Goal: Book appointment/travel/reservation

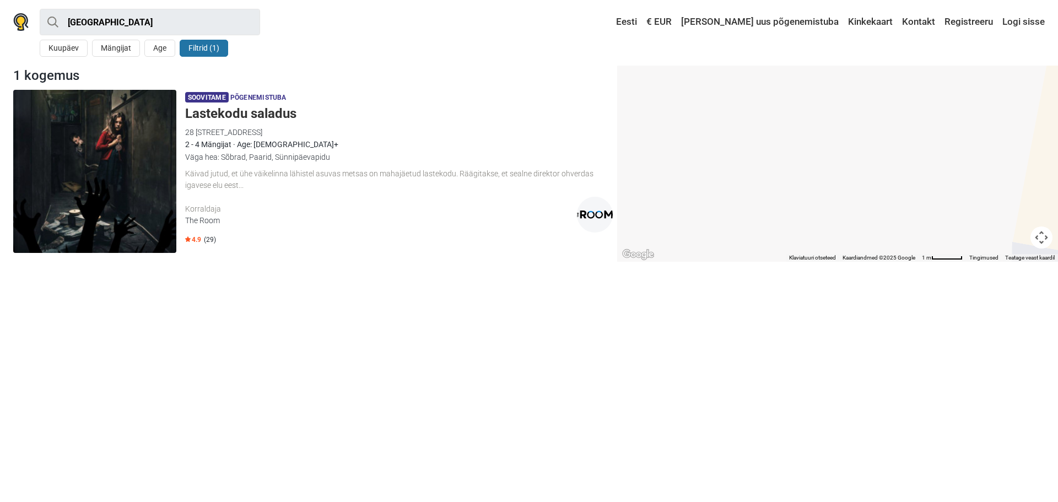
click at [247, 115] on h5 "Lastekodu saladus" at bounding box center [399, 114] width 428 height 16
click at [17, 14] on img at bounding box center [20, 22] width 15 height 18
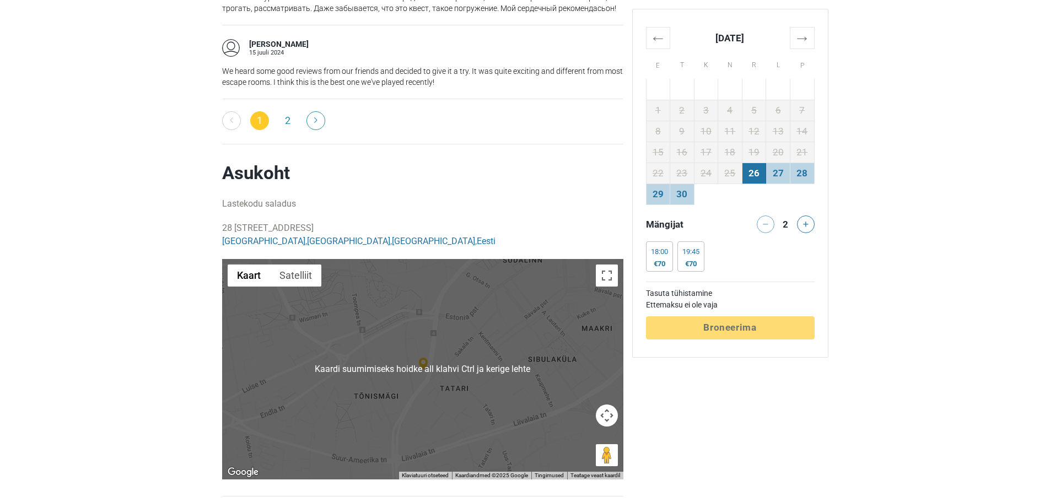
scroll to position [1873, 0]
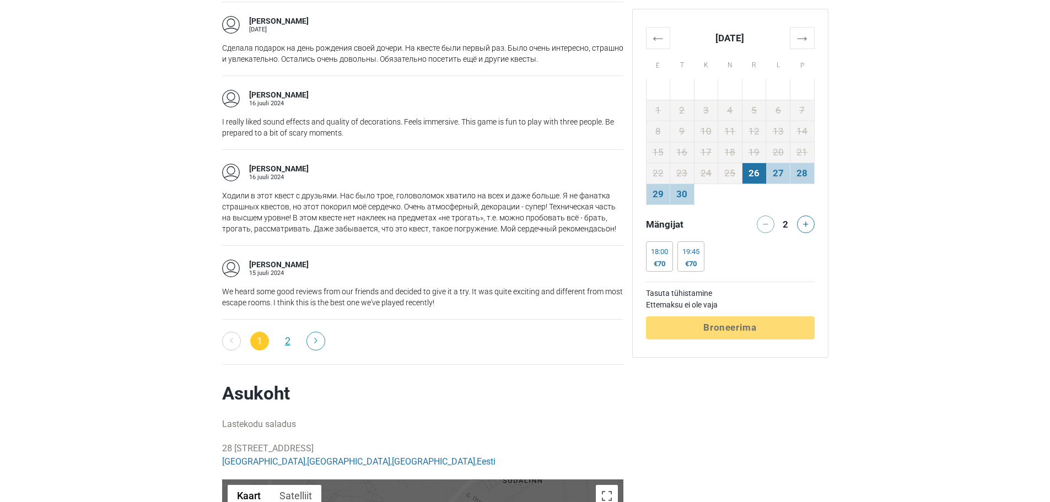
click at [282, 332] on link "2" at bounding box center [287, 341] width 19 height 19
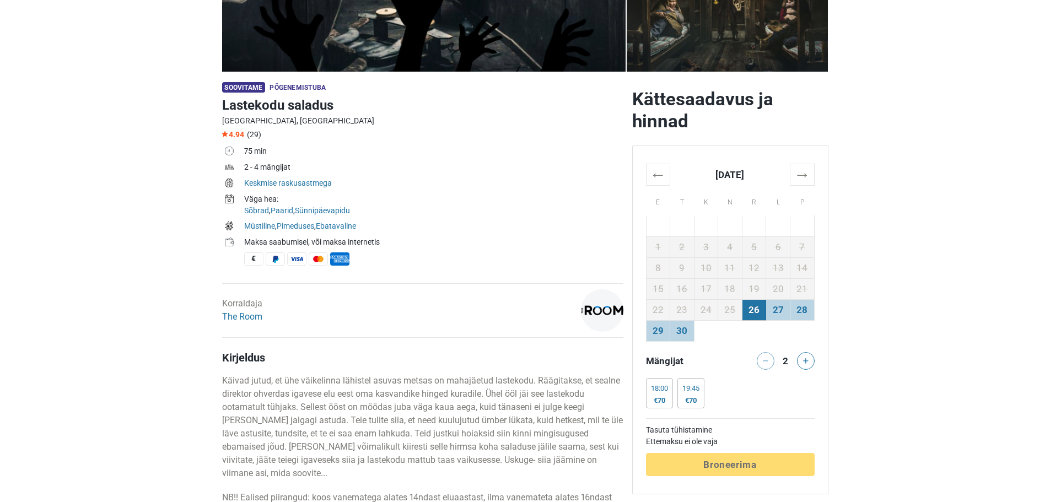
scroll to position [165, 0]
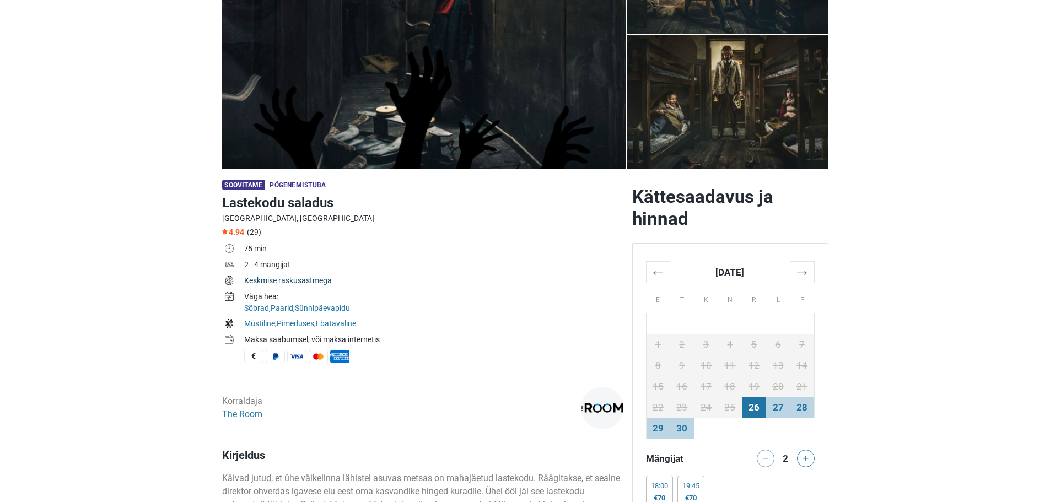
click at [306, 278] on link "Keskmise raskusastmega" at bounding box center [288, 280] width 88 height 9
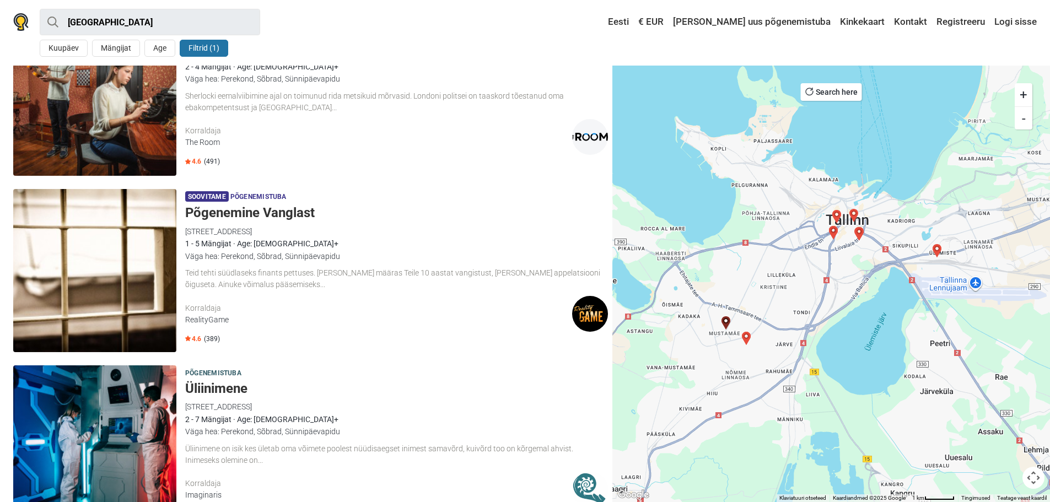
scroll to position [1432, 0]
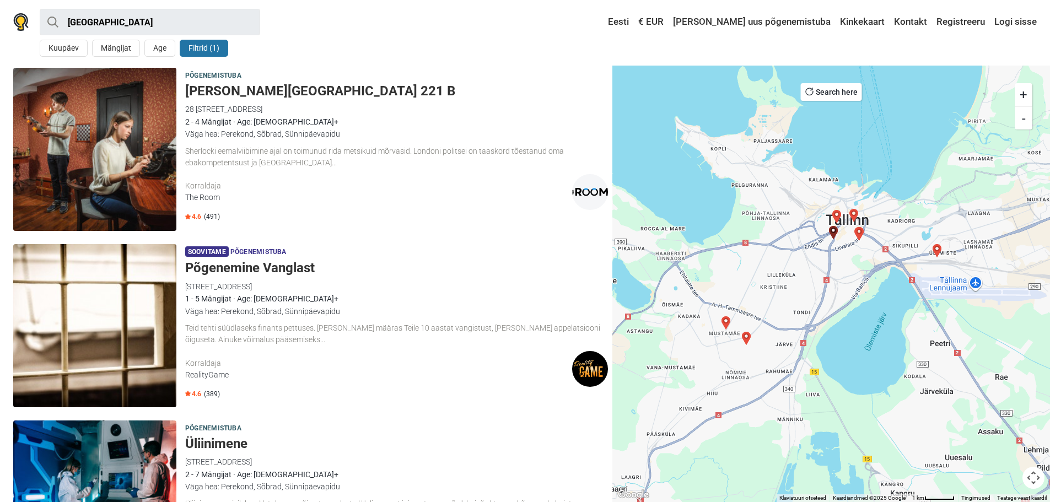
click at [216, 51] on button "Filtrid (1)" at bounding box center [204, 48] width 48 height 17
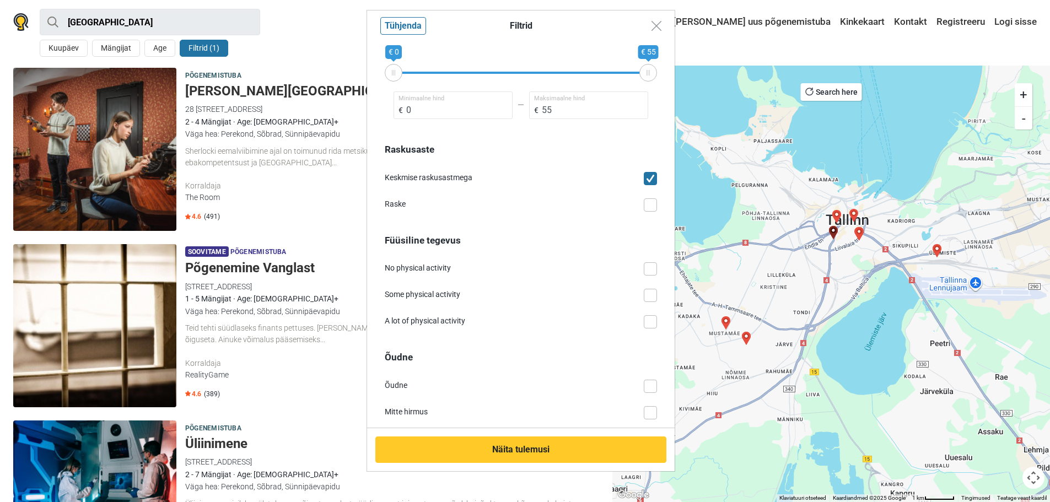
scroll to position [661, 0]
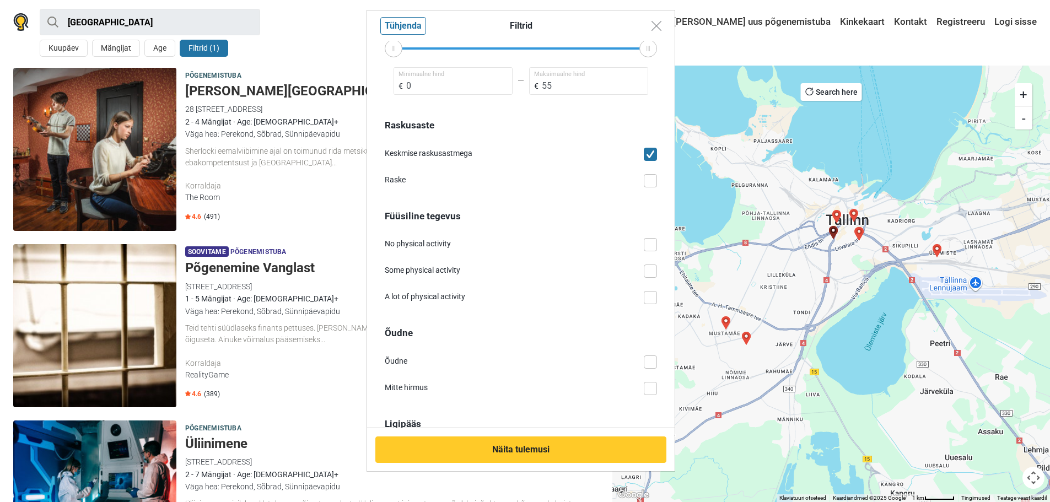
click at [643, 182] on span at bounding box center [649, 180] width 13 height 13
click at [657, 174] on input "Raske" at bounding box center [657, 174] width 0 height 0
click at [643, 158] on span at bounding box center [649, 154] width 13 height 13
click at [657, 148] on input "Keskmise raskusastmega" at bounding box center [657, 148] width 0 height 0
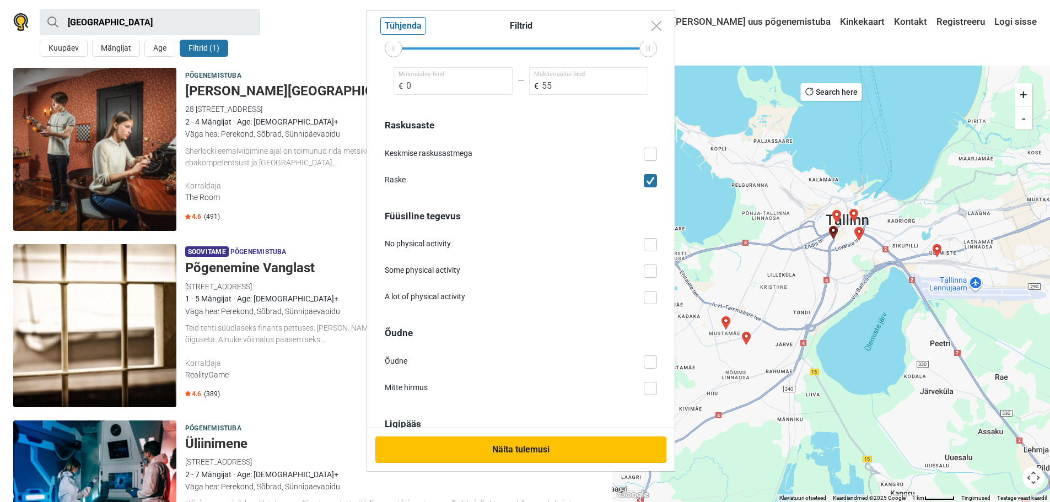
click at [591, 446] on button "Näita tulemusi" at bounding box center [520, 449] width 291 height 26
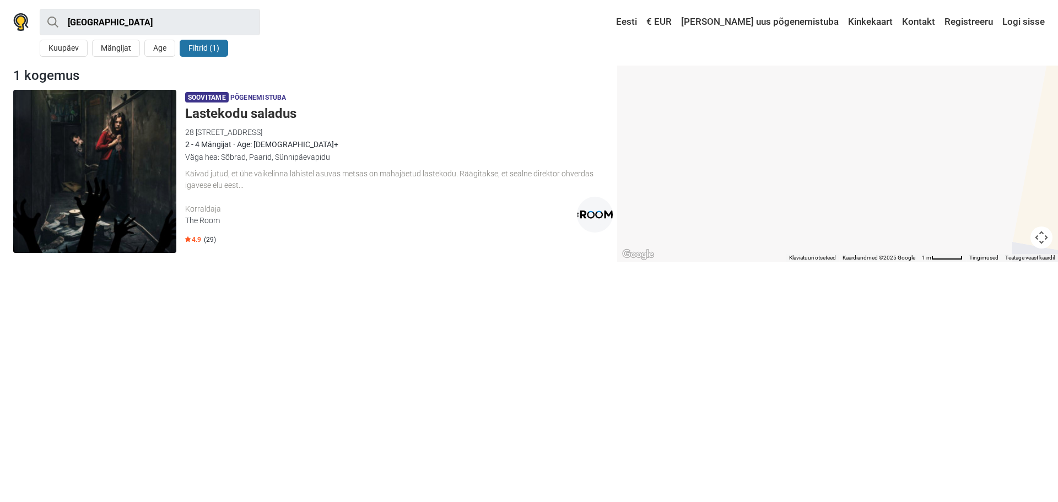
click at [194, 53] on button "Filtrid (1)" at bounding box center [204, 48] width 48 height 17
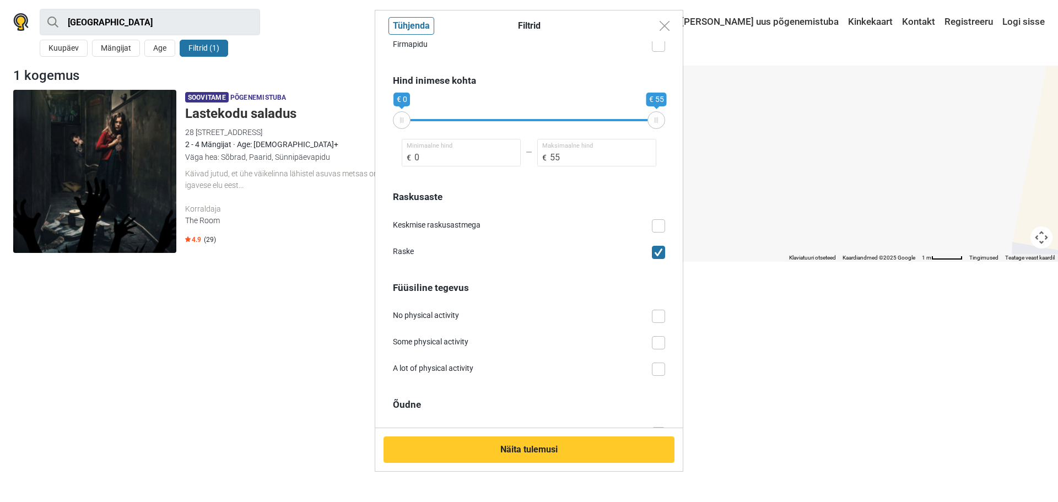
scroll to position [606, 0]
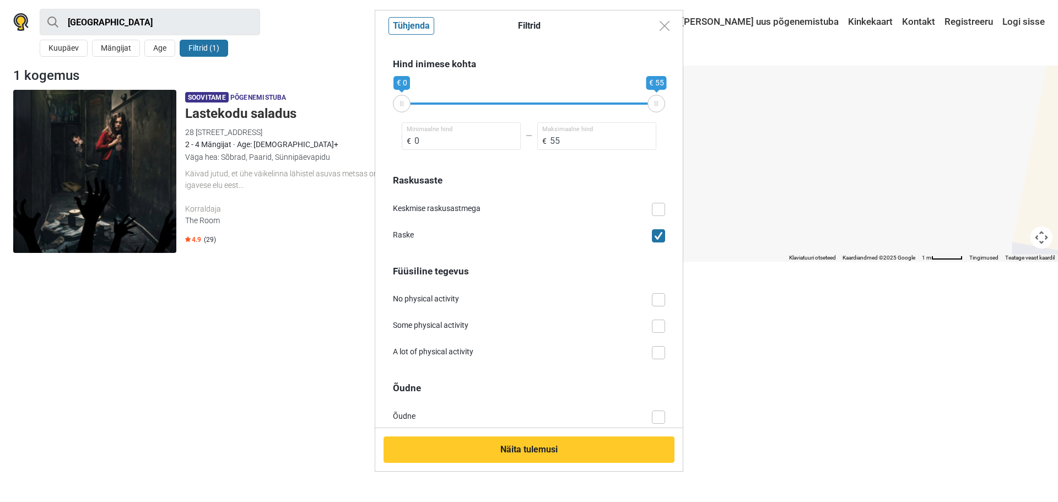
click at [652, 210] on span at bounding box center [658, 209] width 13 height 13
click at [665, 203] on input "Keskmise raskusastmega" at bounding box center [665, 203] width 0 height 0
click at [652, 237] on span at bounding box center [658, 235] width 13 height 13
click at [665, 229] on input "Raske" at bounding box center [665, 229] width 0 height 0
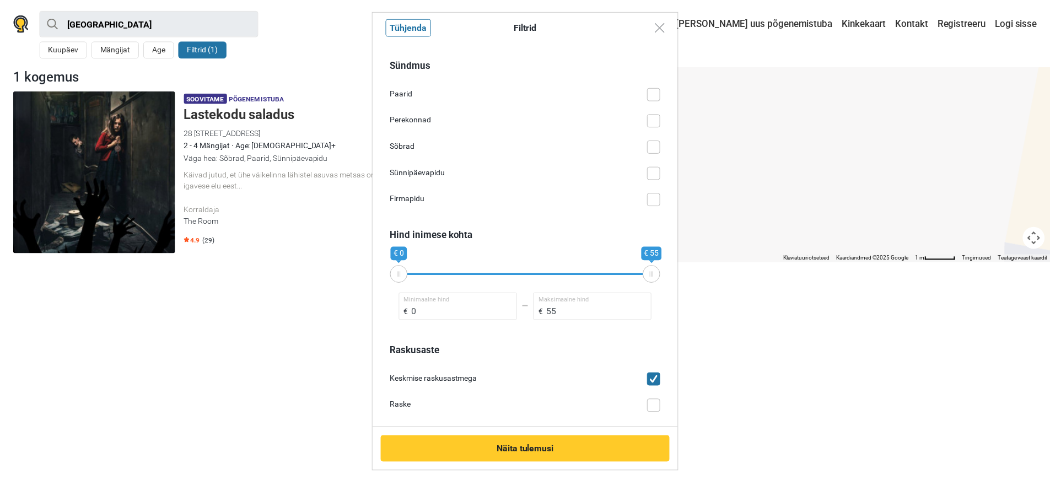
scroll to position [215, 0]
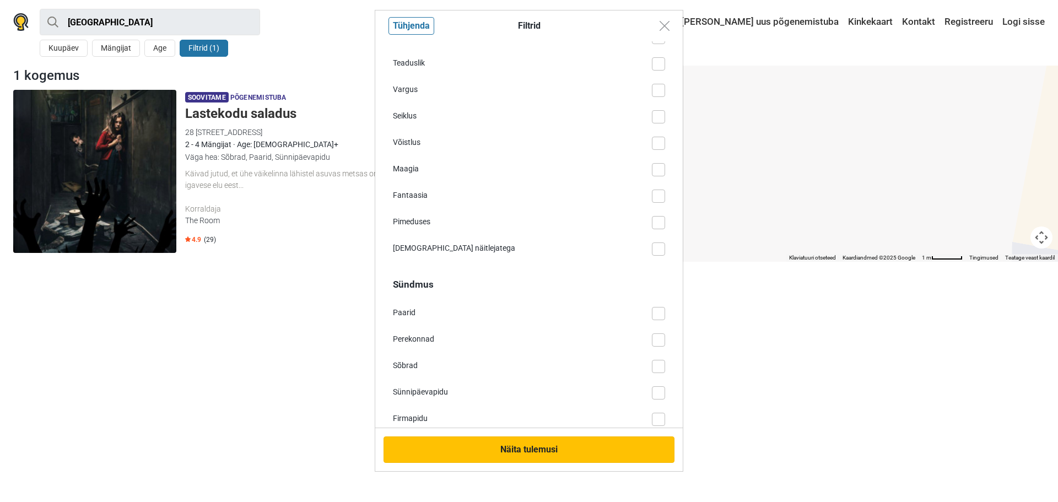
click at [516, 446] on button "Näita tulemusi" at bounding box center [528, 449] width 291 height 26
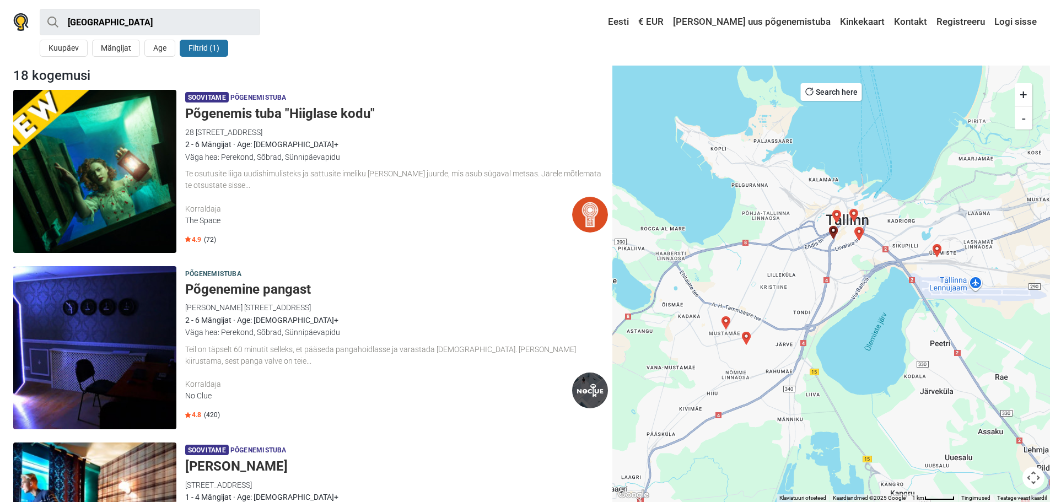
click at [198, 46] on button "Filtrid (1)" at bounding box center [204, 48] width 48 height 17
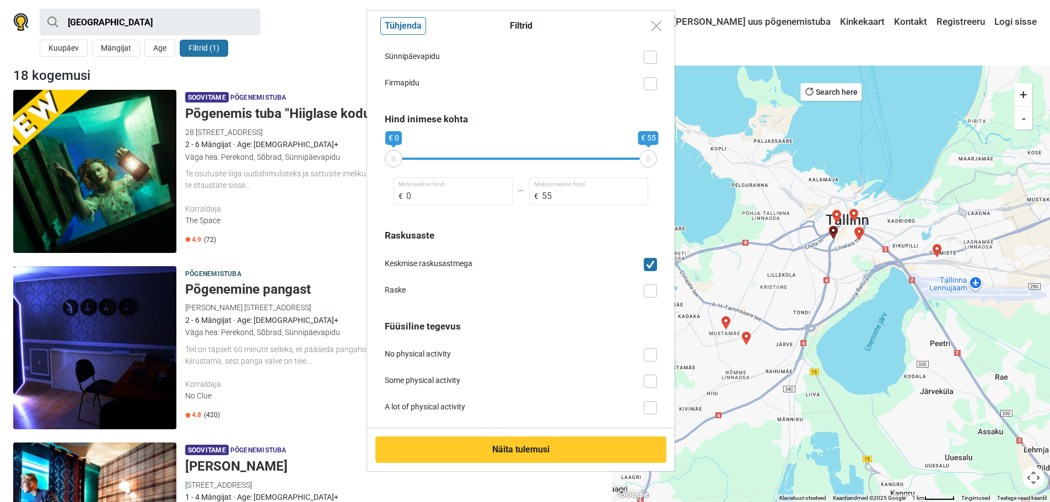
scroll to position [711, 0]
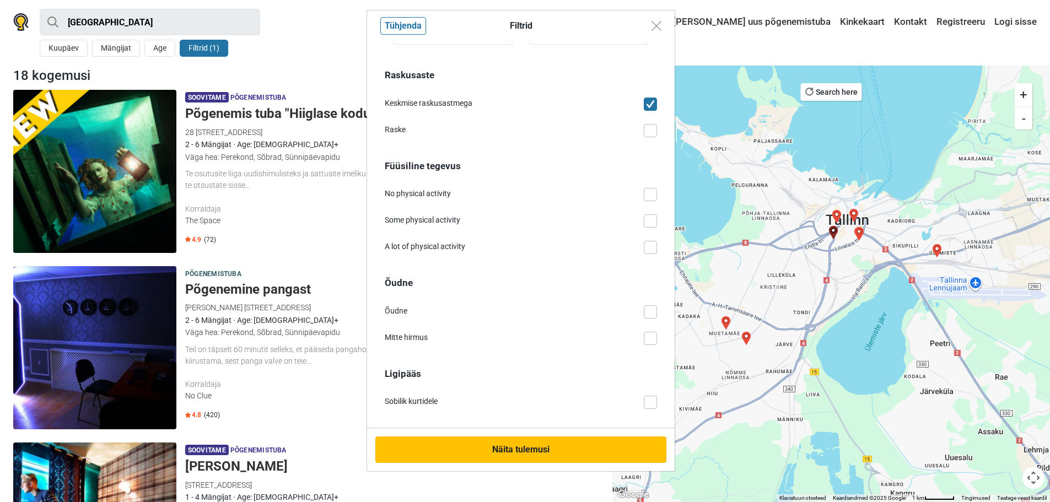
click at [572, 455] on button "Näita tulemusi" at bounding box center [520, 449] width 291 height 26
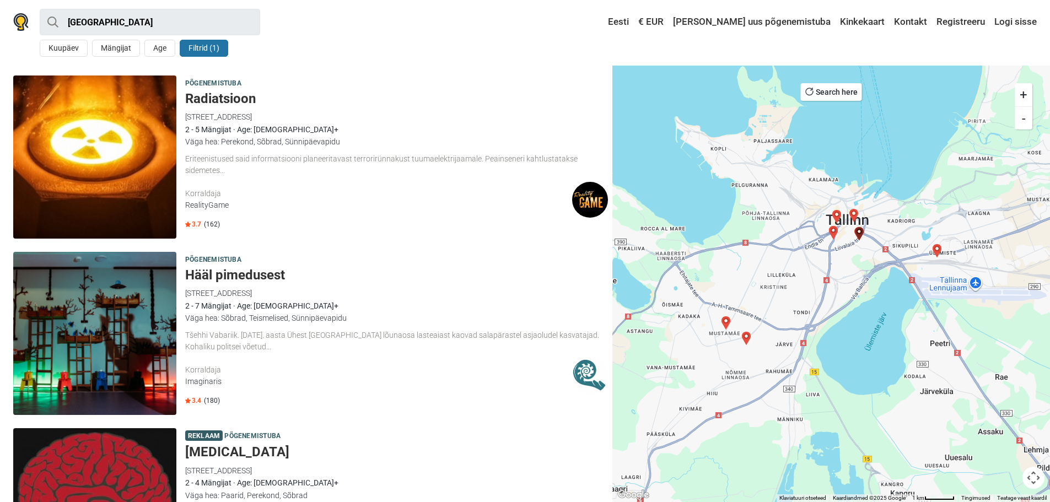
scroll to position [2294, 0]
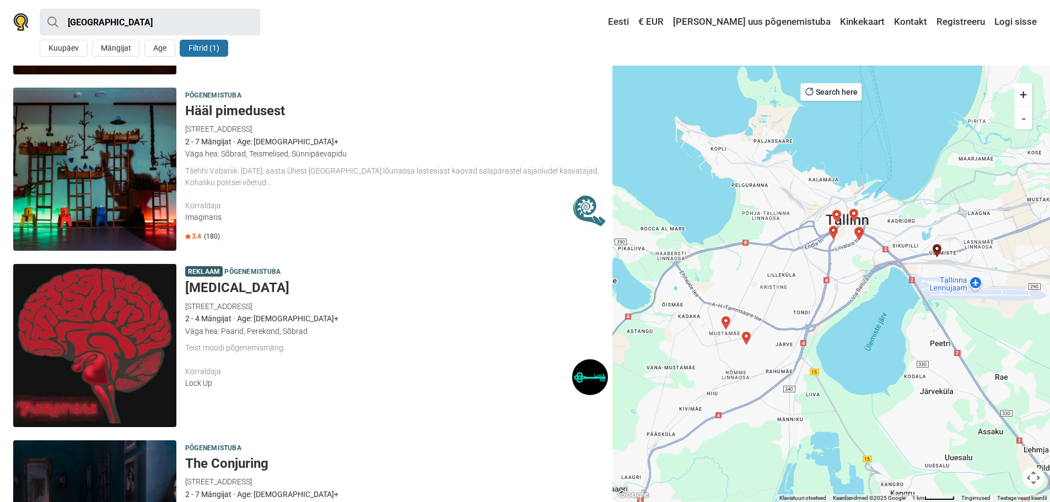
click at [212, 289] on h5 "[MEDICAL_DATA]" at bounding box center [396, 288] width 423 height 16
click at [188, 282] on h5 "[MEDICAL_DATA]" at bounding box center [396, 288] width 423 height 16
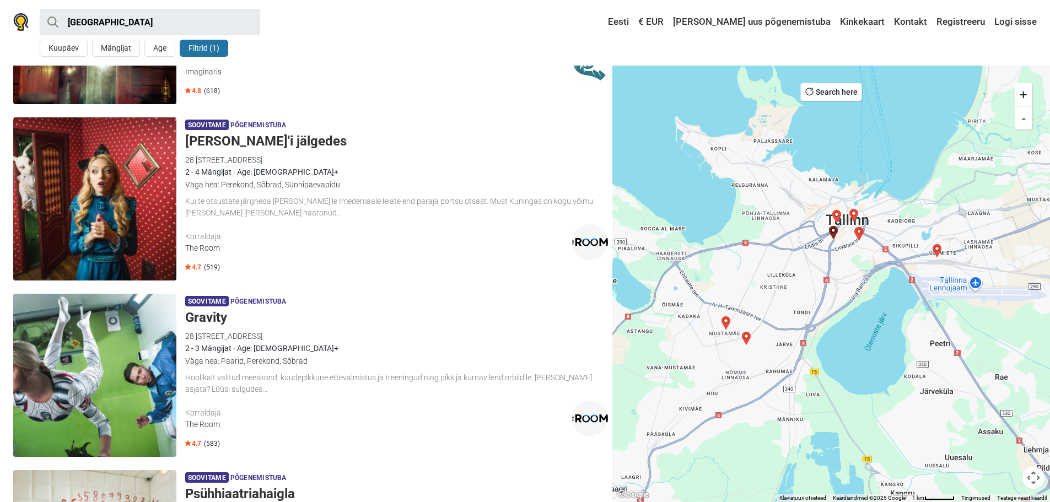
scroll to position [917, 0]
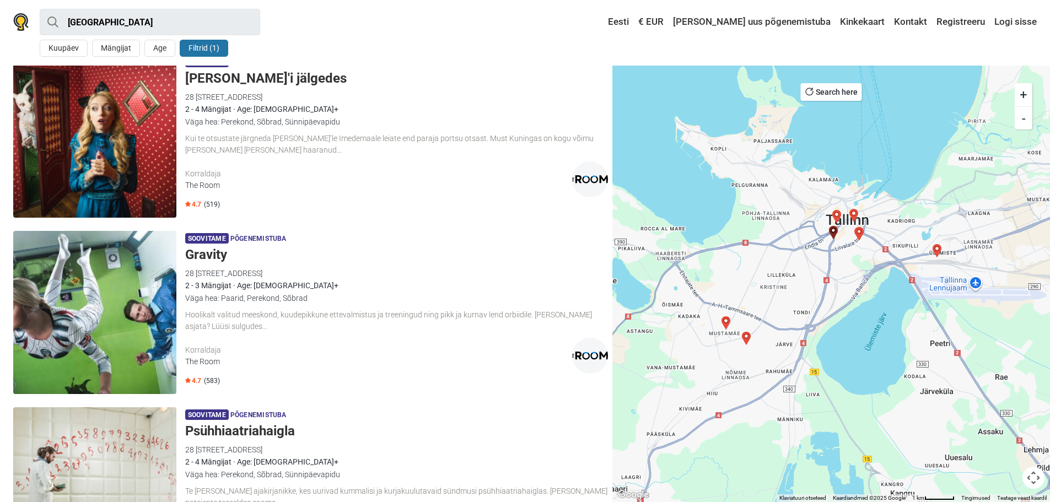
click at [208, 256] on h5 "Gravity" at bounding box center [396, 255] width 423 height 16
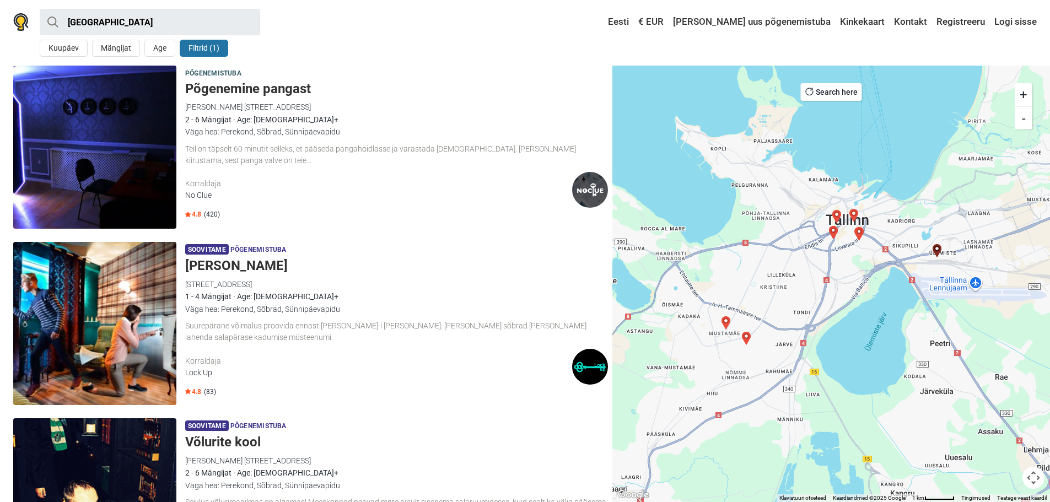
scroll to position [90, 0]
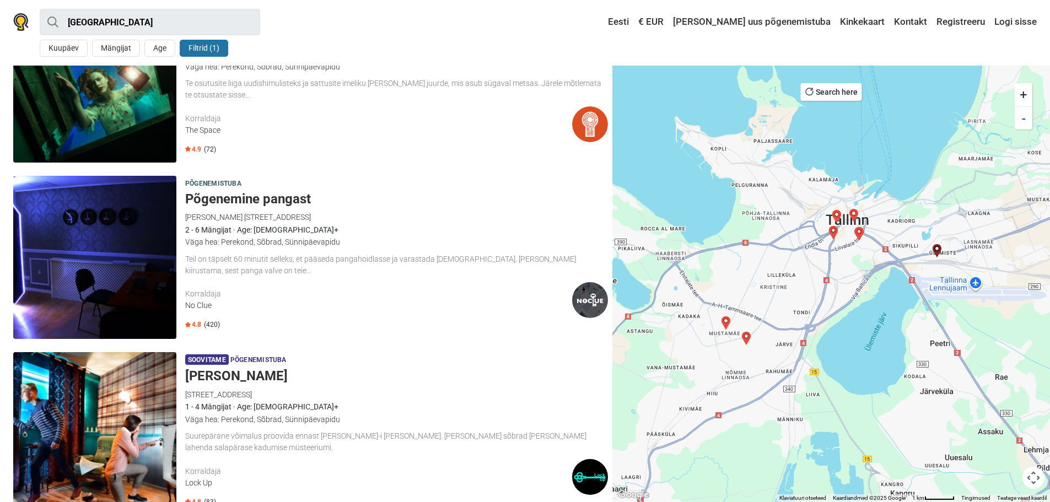
click at [235, 373] on h5 "[PERSON_NAME]" at bounding box center [396, 376] width 423 height 16
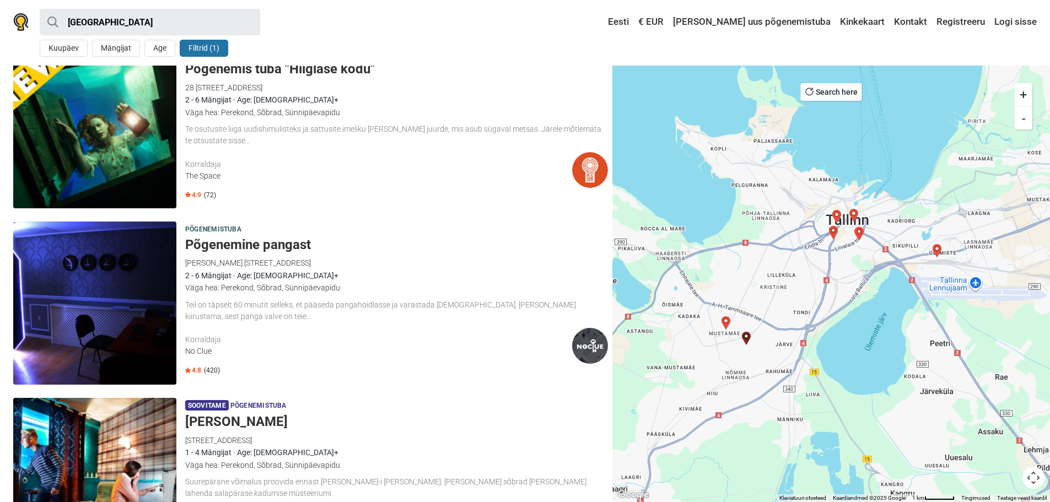
scroll to position [0, 0]
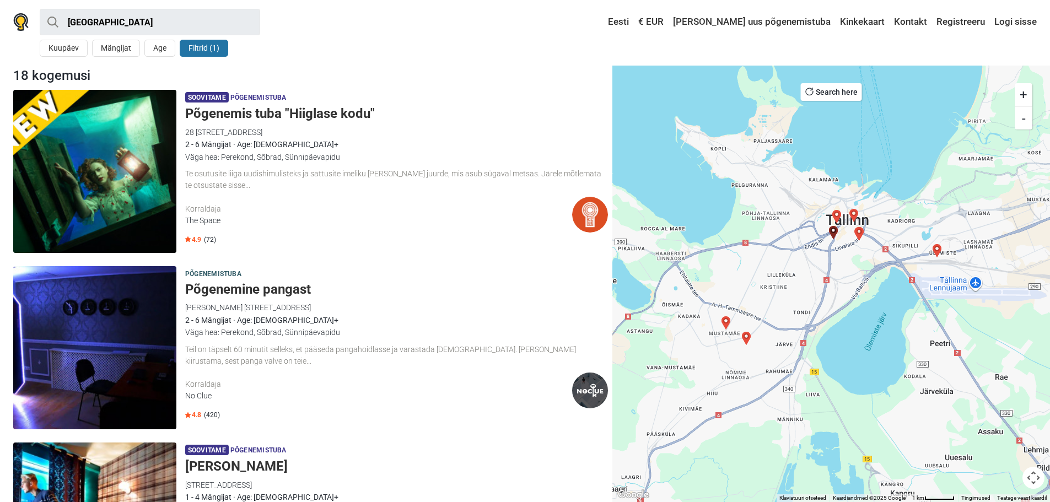
click at [277, 106] on h5 "Põgenemis tuba "Hiiglase kodu"" at bounding box center [396, 114] width 423 height 16
click at [206, 45] on button "Filtrid (1)" at bounding box center [204, 48] width 48 height 17
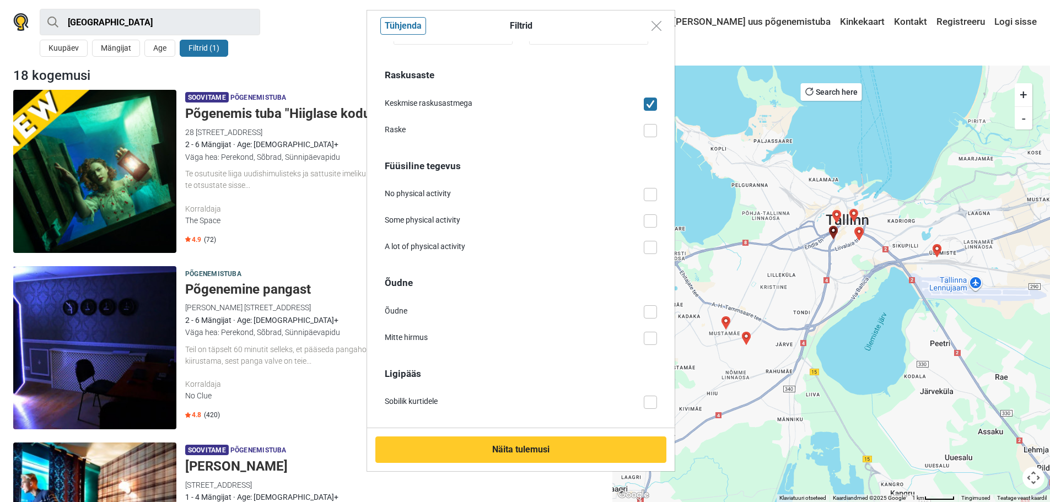
click at [643, 102] on span at bounding box center [649, 104] width 13 height 13
click at [657, 98] on input "Keskmise raskusastmega" at bounding box center [657, 98] width 0 height 0
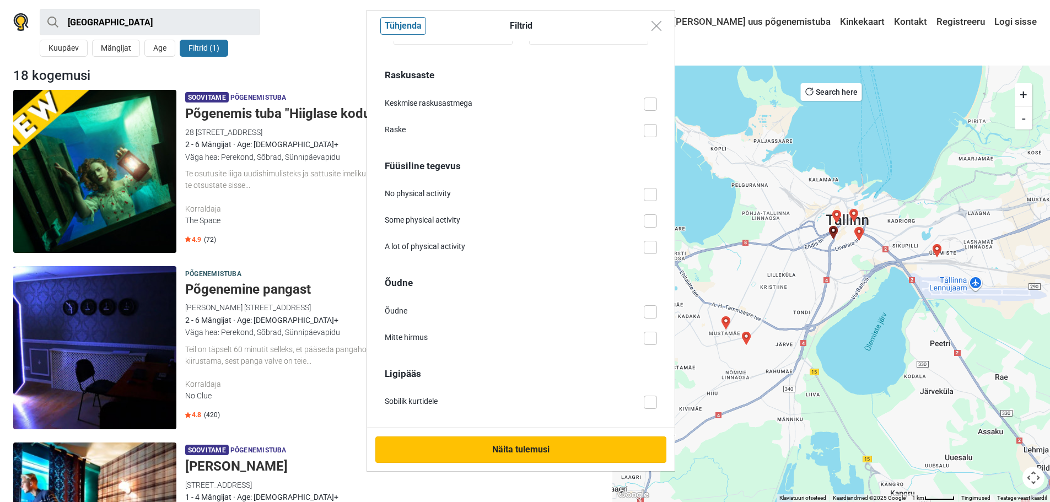
click at [583, 447] on button "Näita tulemusi" at bounding box center [520, 449] width 291 height 26
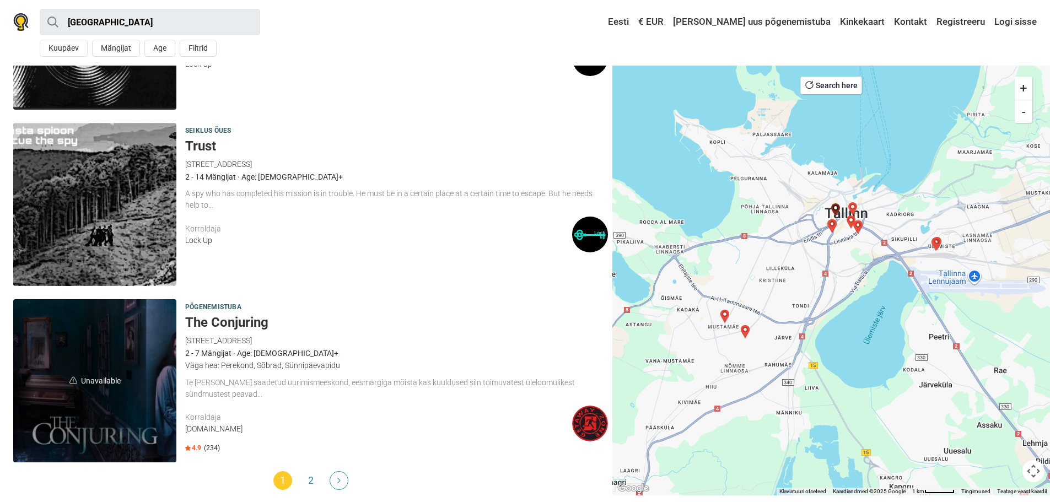
scroll to position [3167, 0]
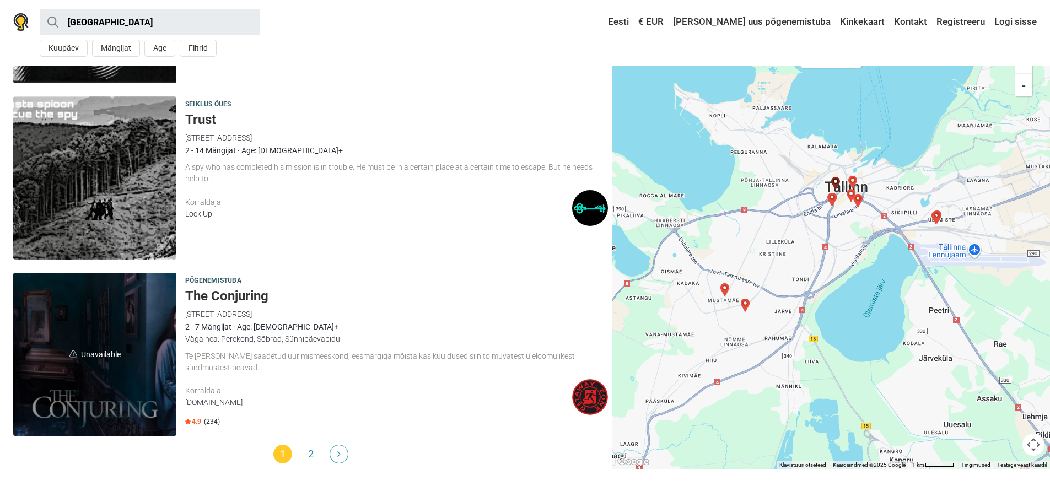
click at [309, 456] on link "2" at bounding box center [310, 454] width 19 height 19
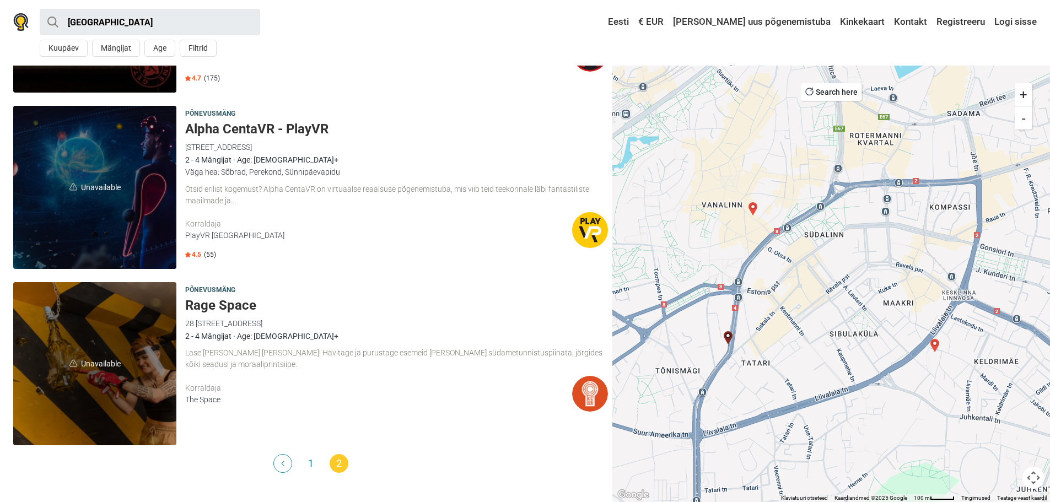
scroll to position [170, 0]
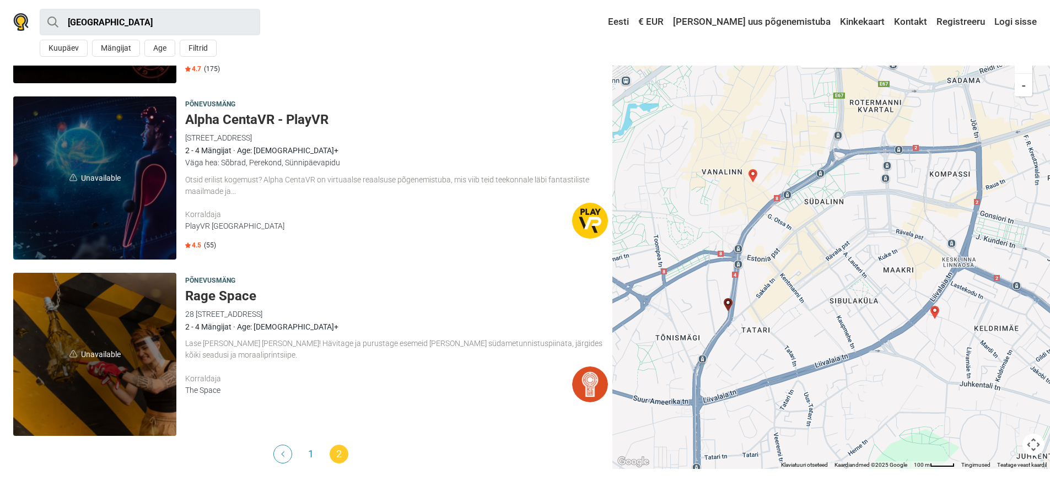
click at [202, 291] on h5 "Rage Space" at bounding box center [396, 296] width 423 height 16
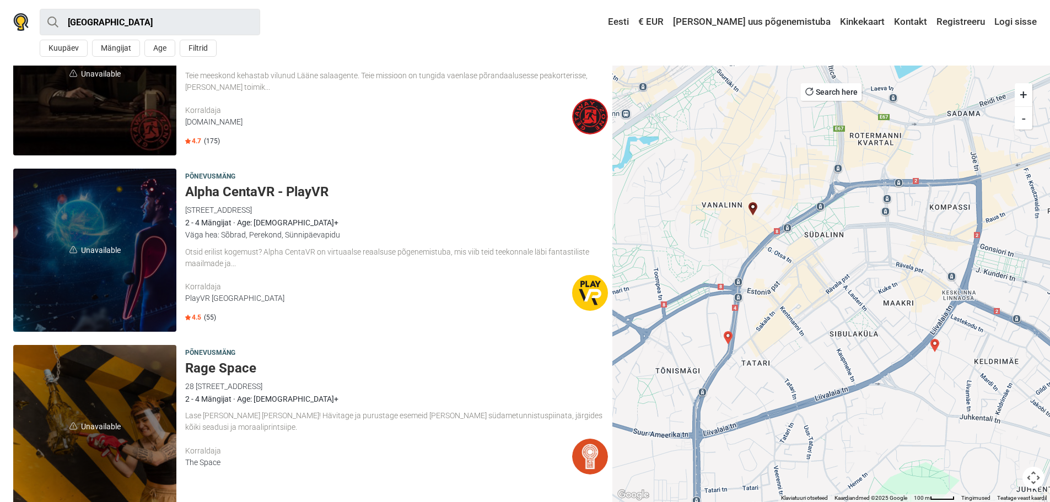
scroll to position [0, 0]
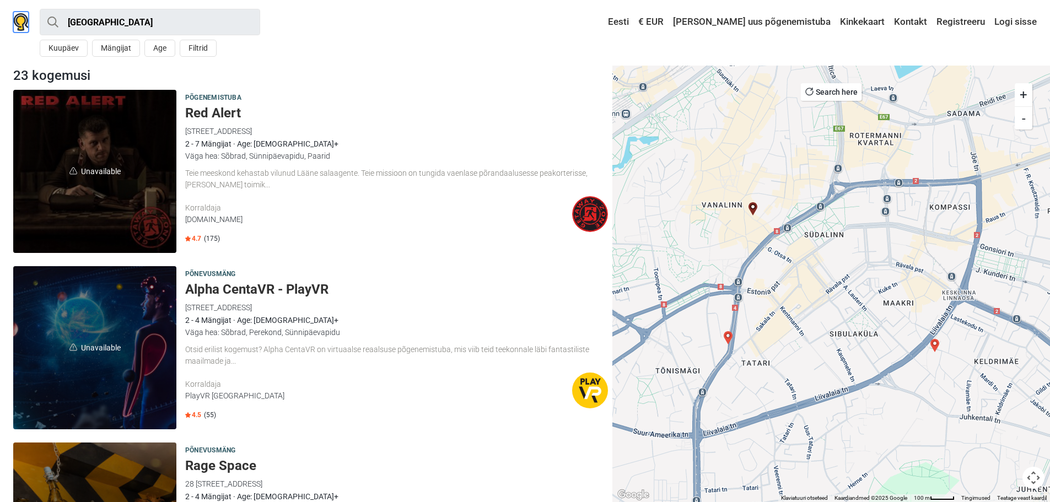
click at [22, 15] on img at bounding box center [20, 22] width 15 height 18
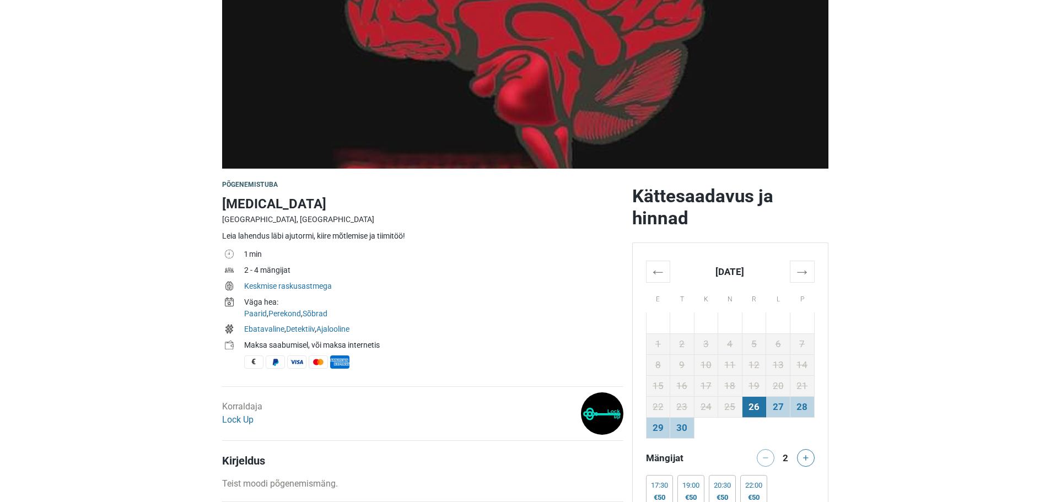
scroll to position [165, 0]
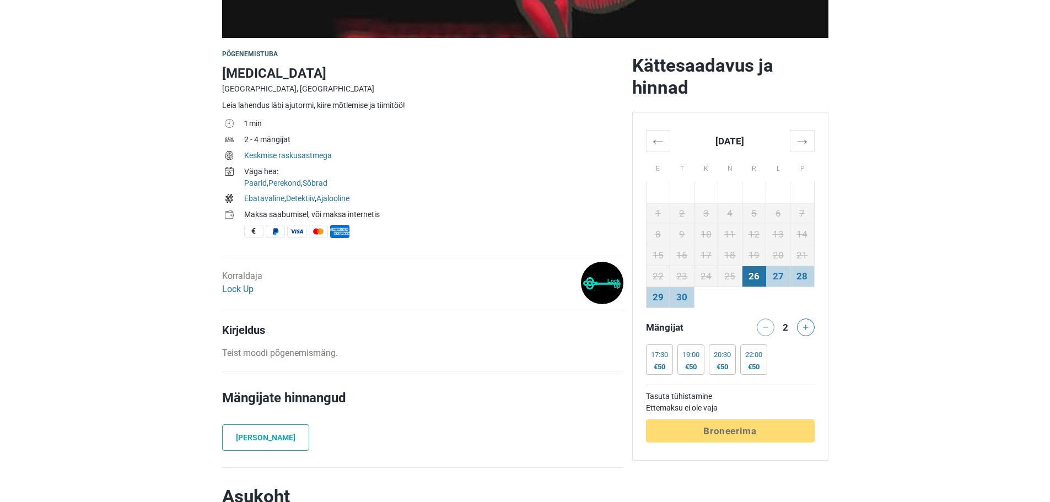
scroll to position [76, 0]
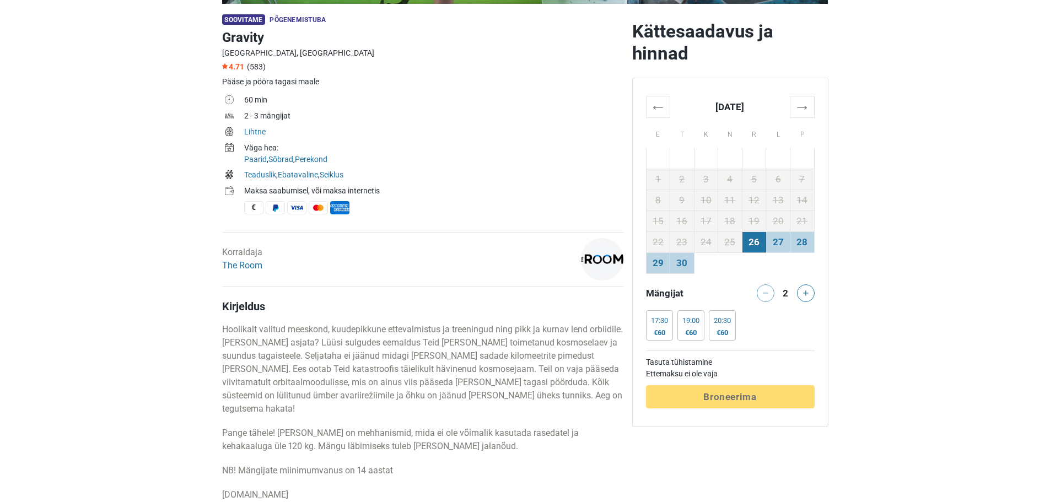
scroll to position [55, 0]
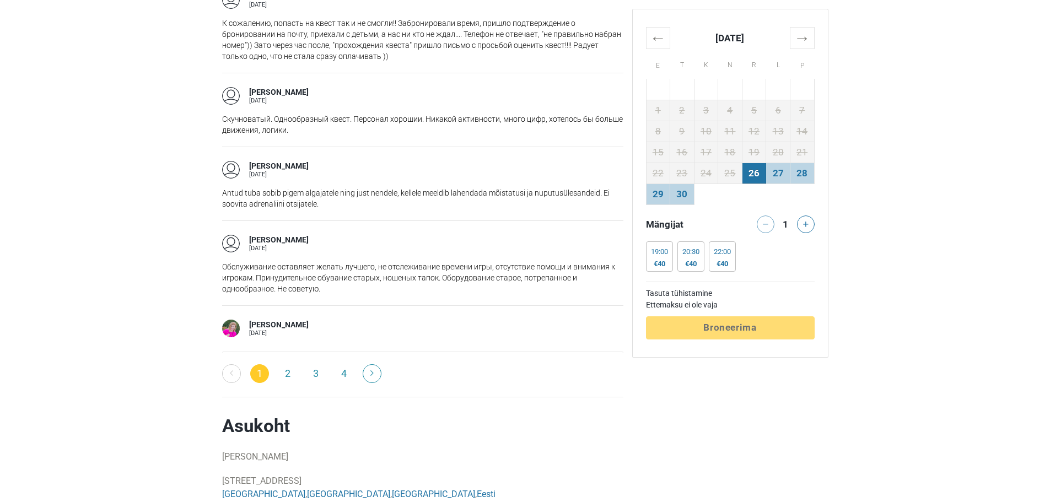
scroll to position [1653, 0]
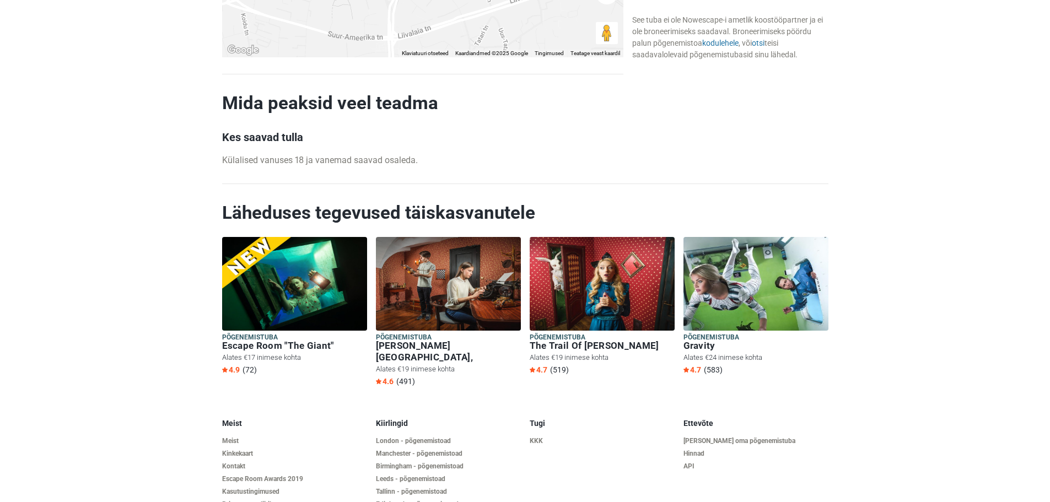
scroll to position [992, 0]
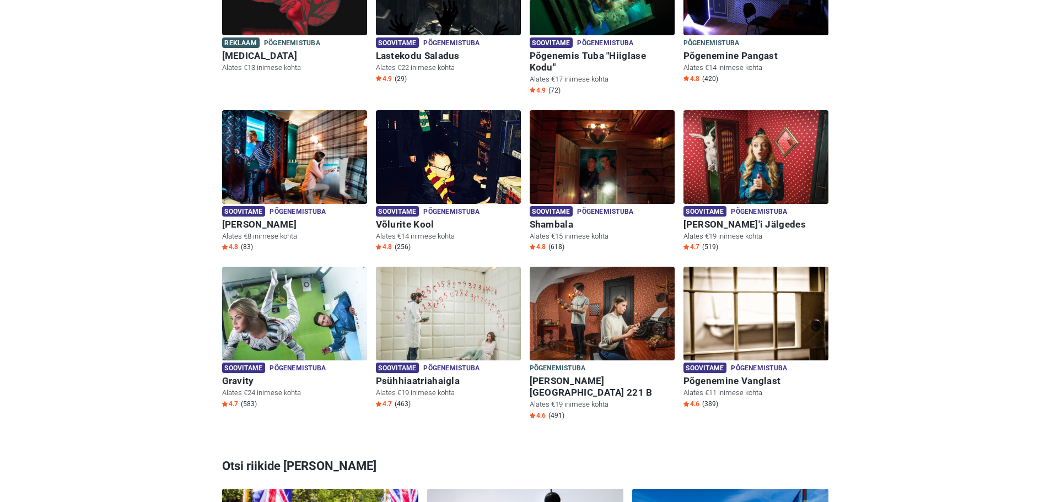
scroll to position [606, 0]
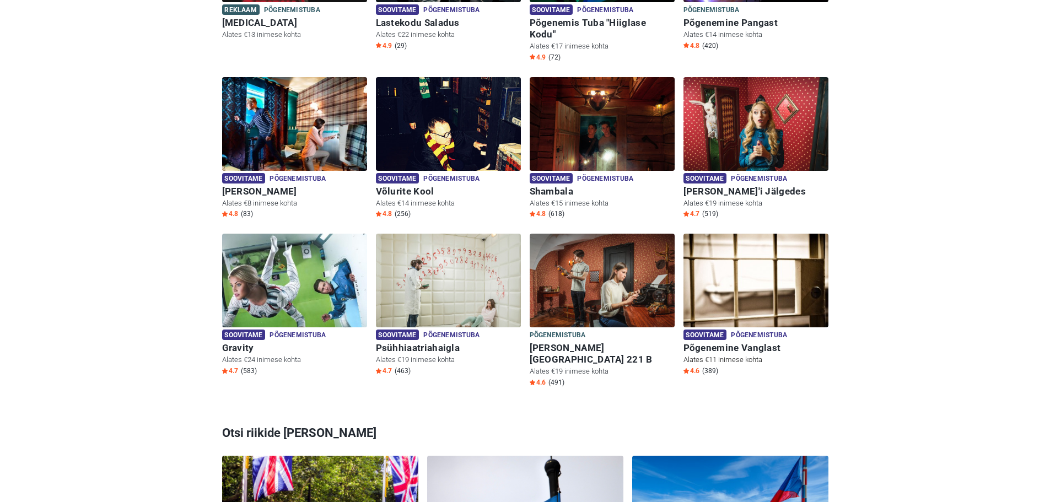
click at [744, 342] on h6 "Põgenemine Vanglast" at bounding box center [755, 348] width 145 height 12
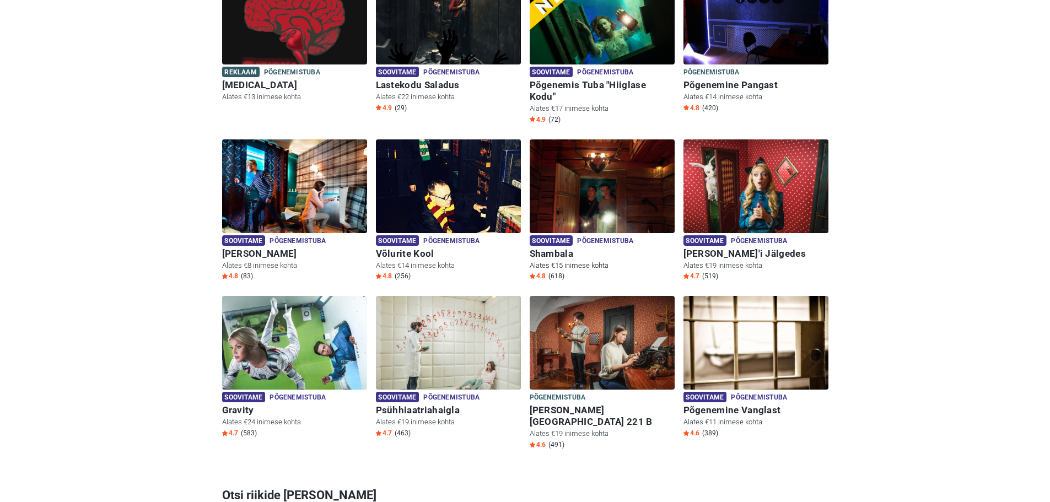
scroll to position [441, 0]
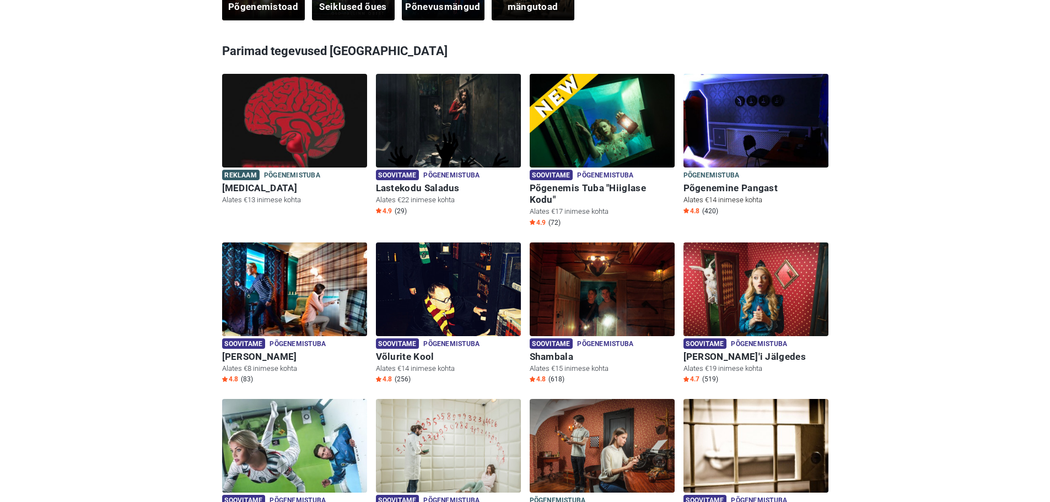
click at [734, 183] on h6 "Põgenemine Pangast" at bounding box center [755, 188] width 145 height 12
click at [742, 146] on img at bounding box center [755, 127] width 145 height 107
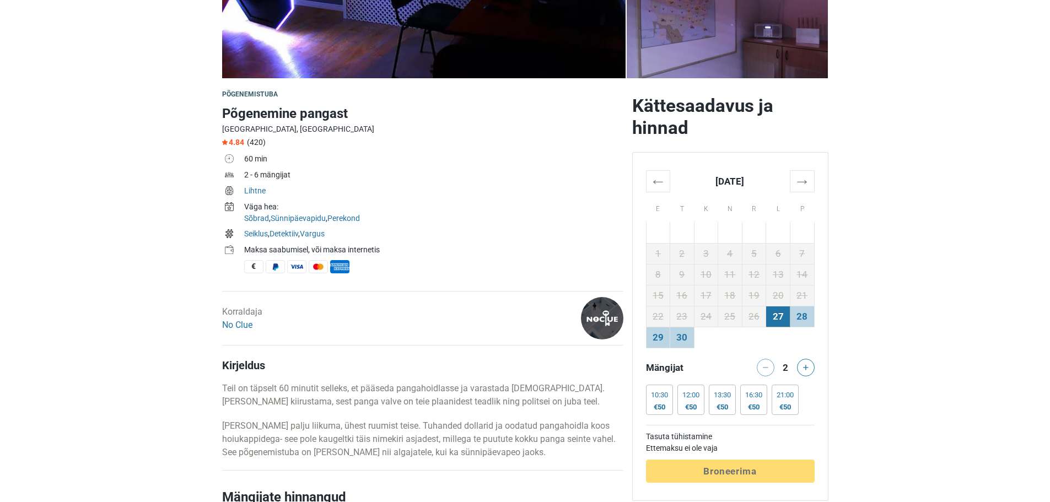
scroll to position [331, 0]
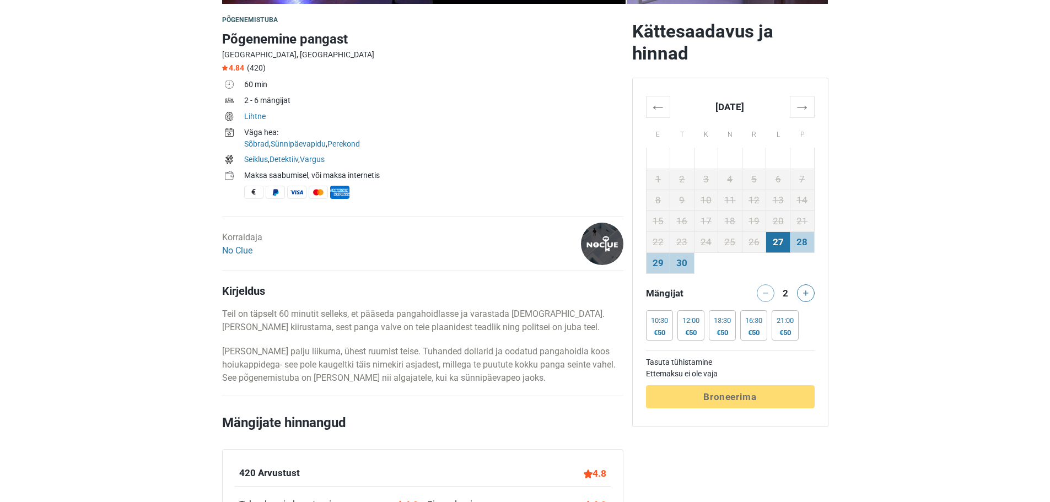
click at [778, 247] on td "27" at bounding box center [778, 241] width 24 height 21
click at [802, 107] on th "→" at bounding box center [801, 106] width 24 height 21
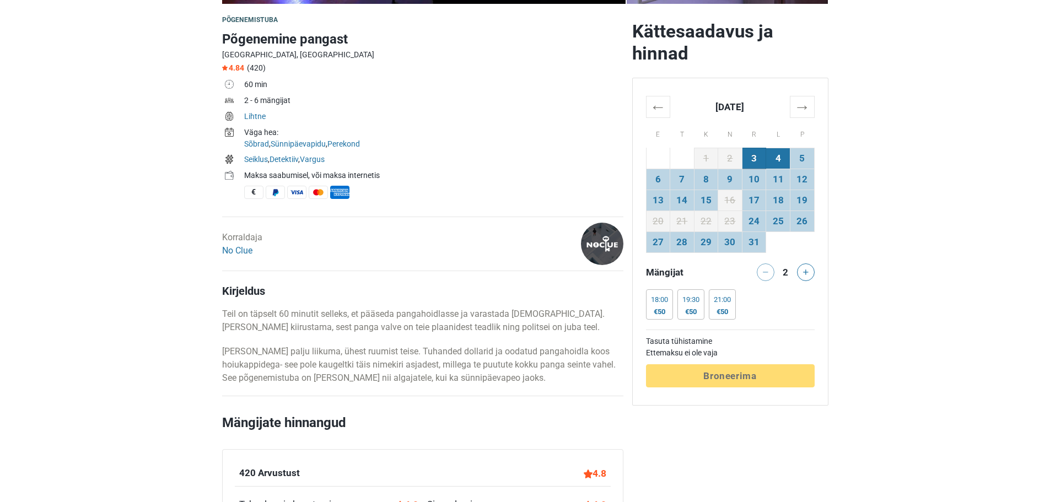
click at [777, 160] on td "4" at bounding box center [778, 158] width 24 height 21
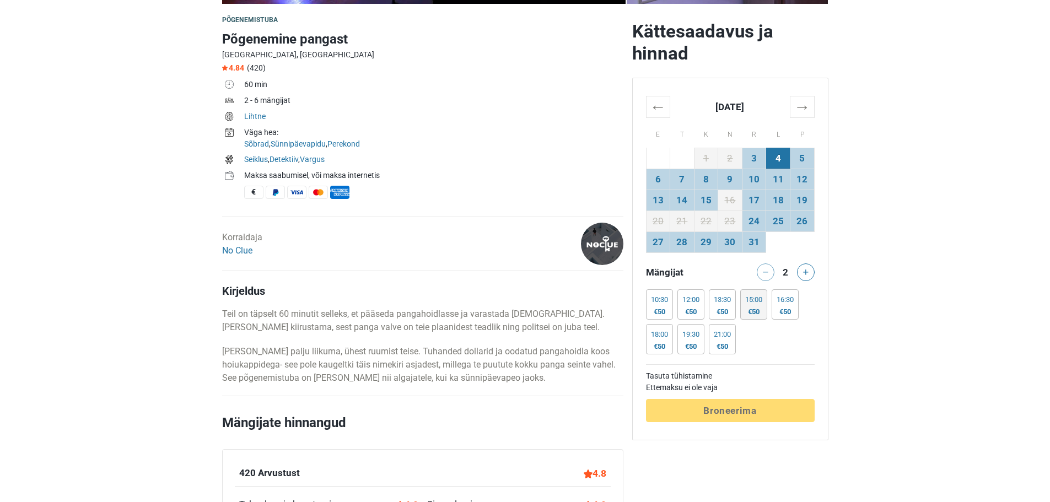
click at [762, 312] on div "€50" at bounding box center [753, 311] width 17 height 9
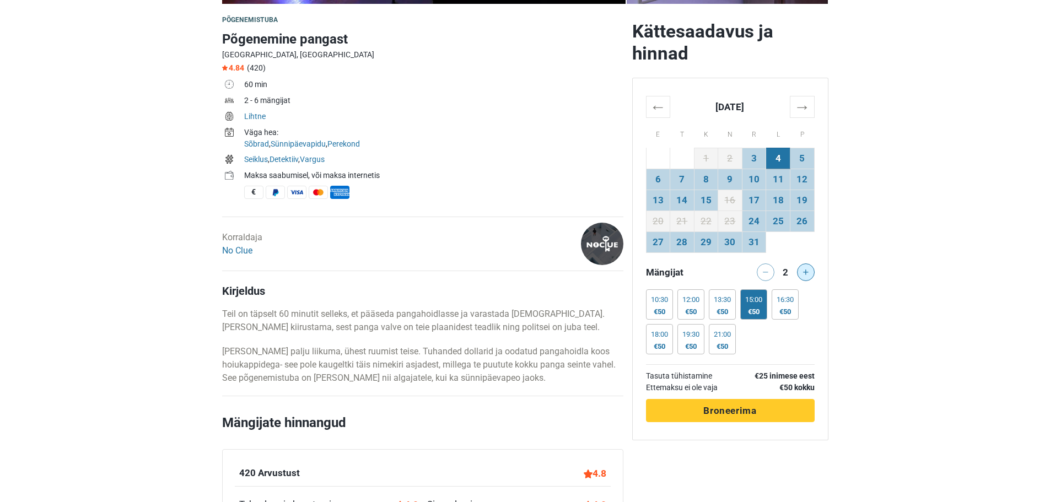
click at [804, 273] on icon at bounding box center [806, 272] width 6 height 6
click at [807, 276] on button at bounding box center [806, 272] width 18 height 18
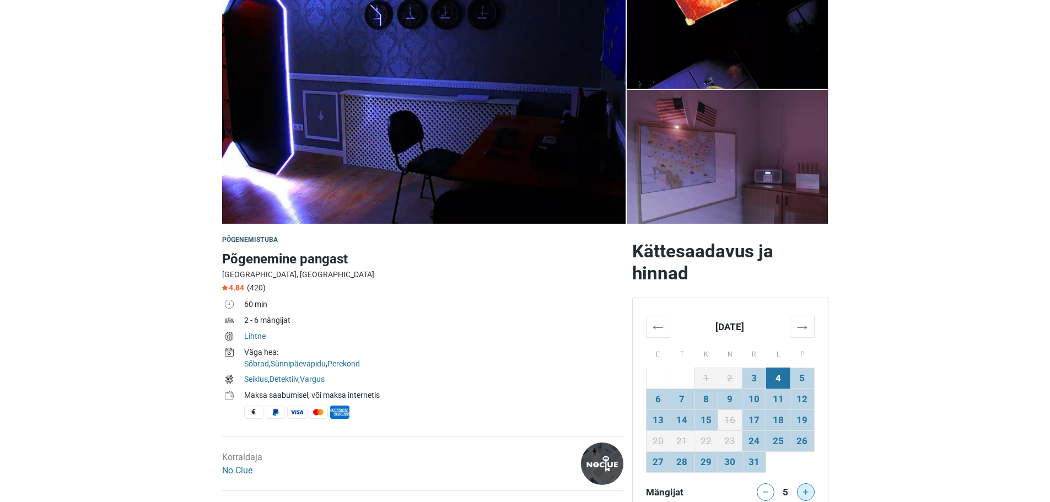
scroll to position [0, 0]
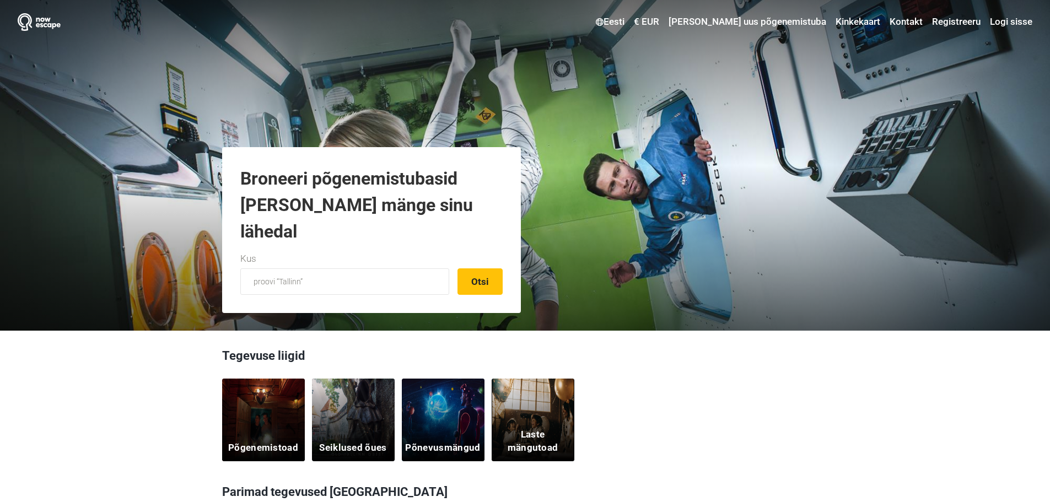
click at [246, 425] on div "Põgenemistoad" at bounding box center [263, 419] width 83 height 83
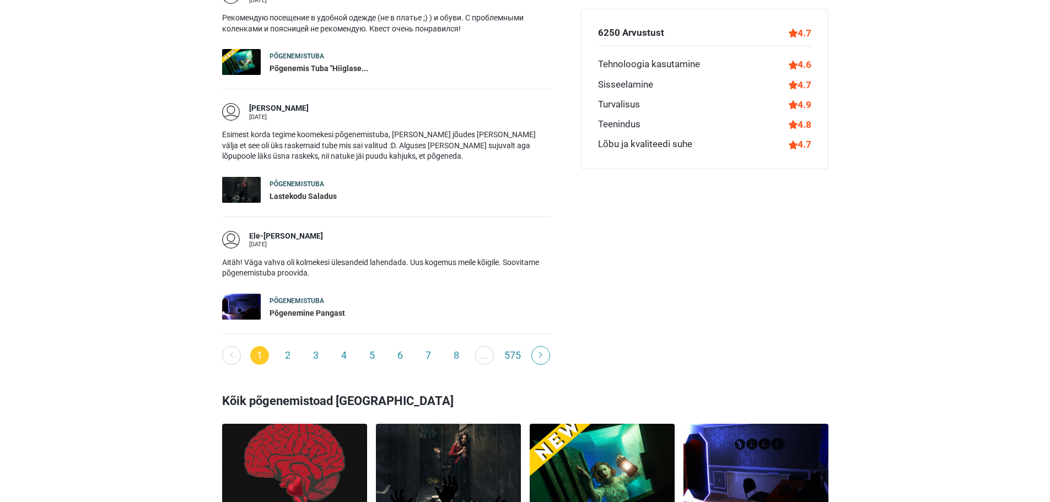
scroll to position [1928, 0]
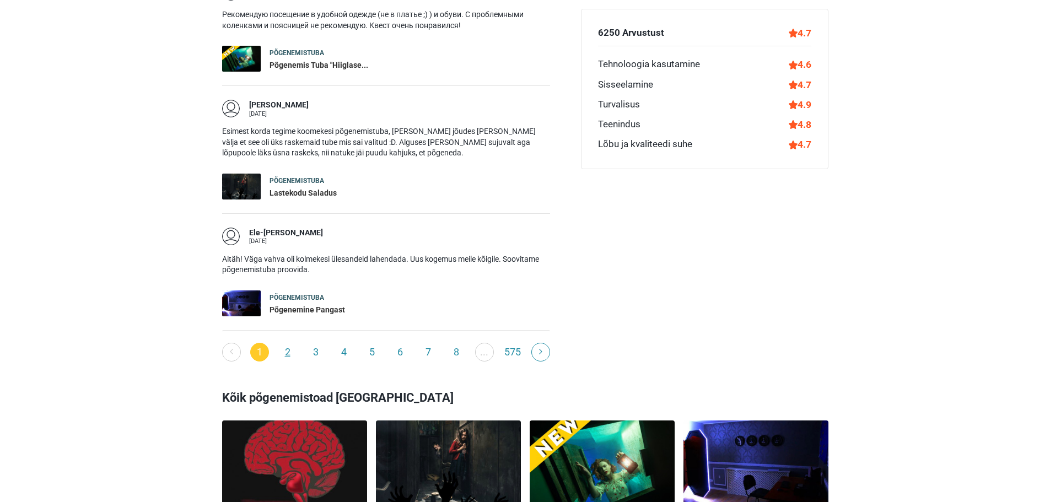
click at [292, 343] on link "2" at bounding box center [287, 352] width 19 height 19
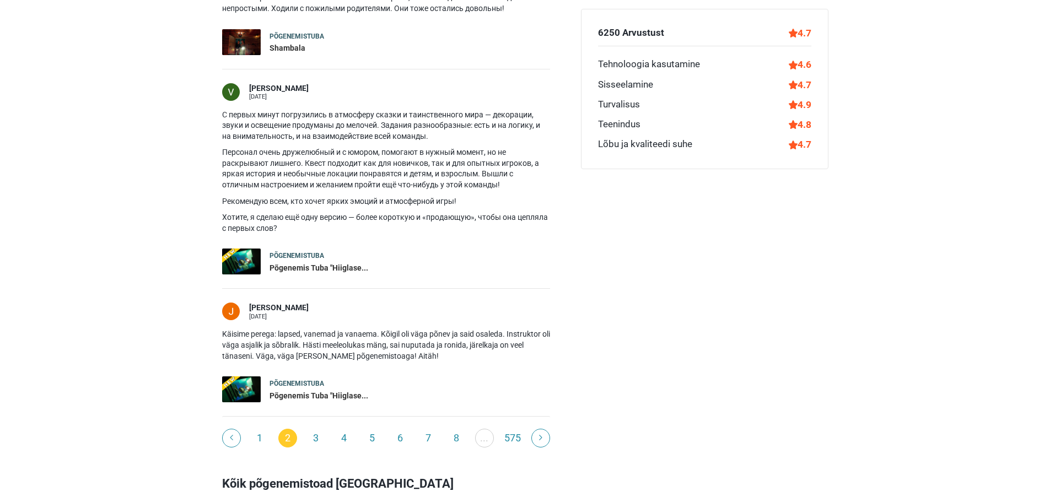
scroll to position [1953, 0]
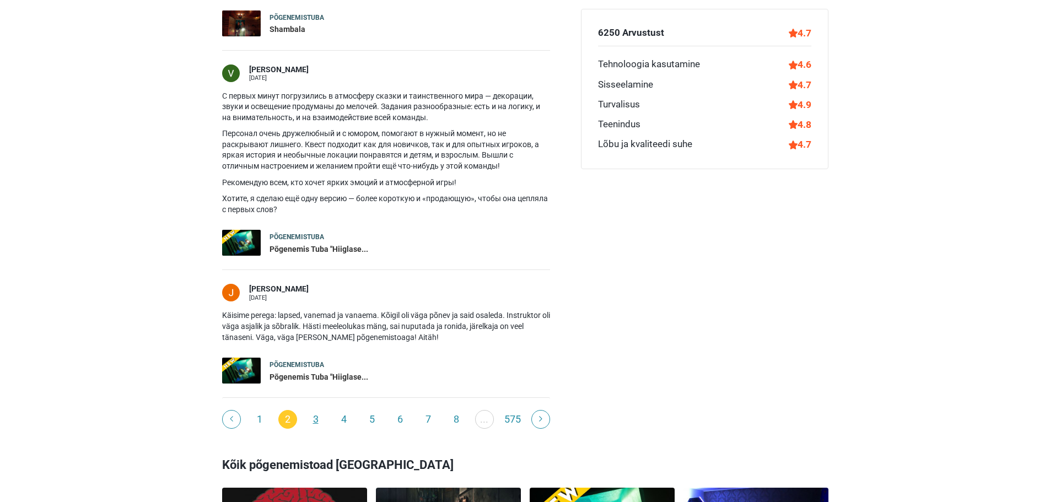
click at [317, 410] on link "3" at bounding box center [315, 419] width 19 height 19
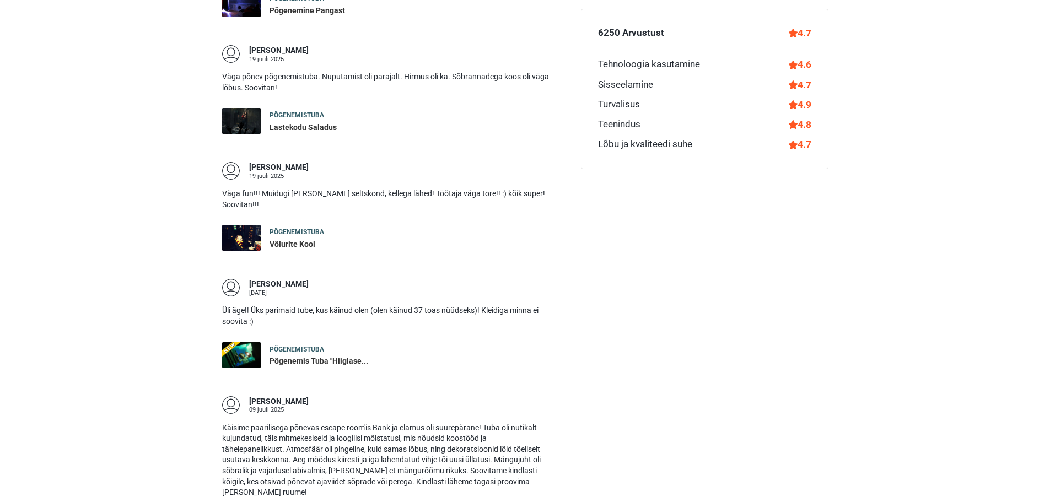
scroll to position [1788, 0]
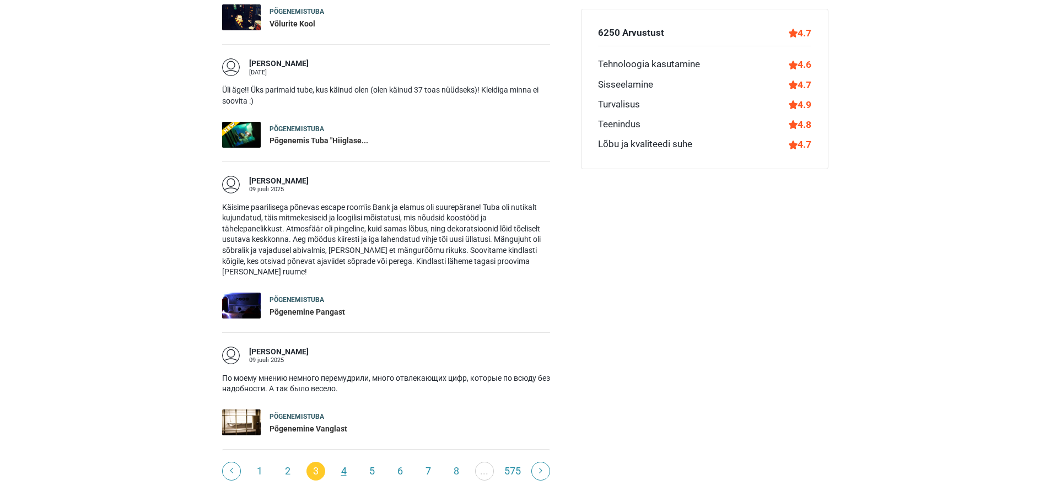
click at [343, 462] on link "4" at bounding box center [343, 471] width 19 height 19
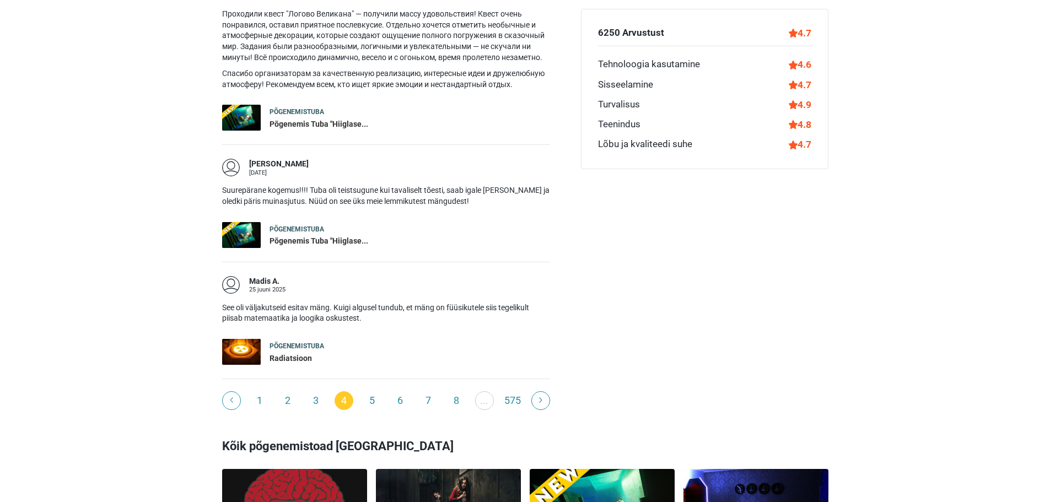
scroll to position [1843, 0]
click at [369, 391] on link "5" at bounding box center [372, 400] width 19 height 19
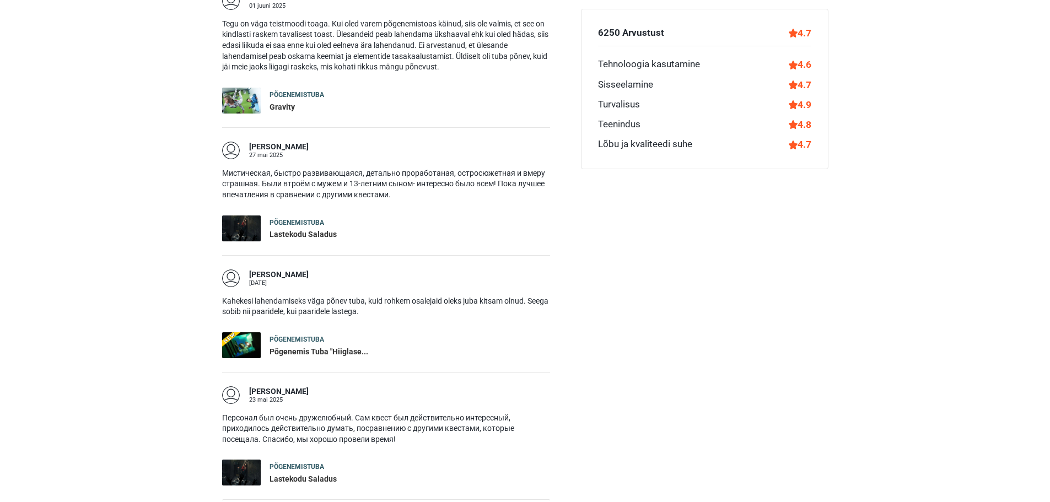
scroll to position [1898, 0]
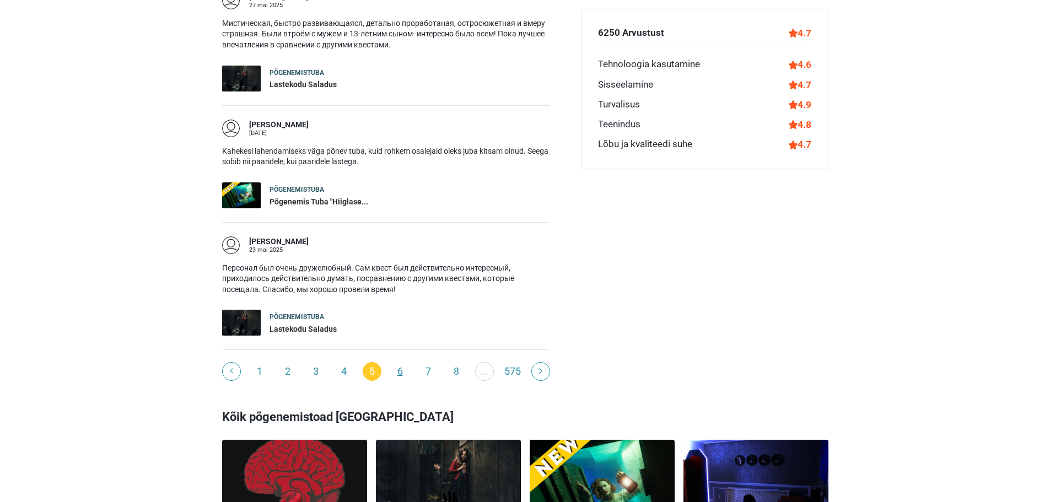
click at [398, 362] on link "6" at bounding box center [400, 371] width 19 height 19
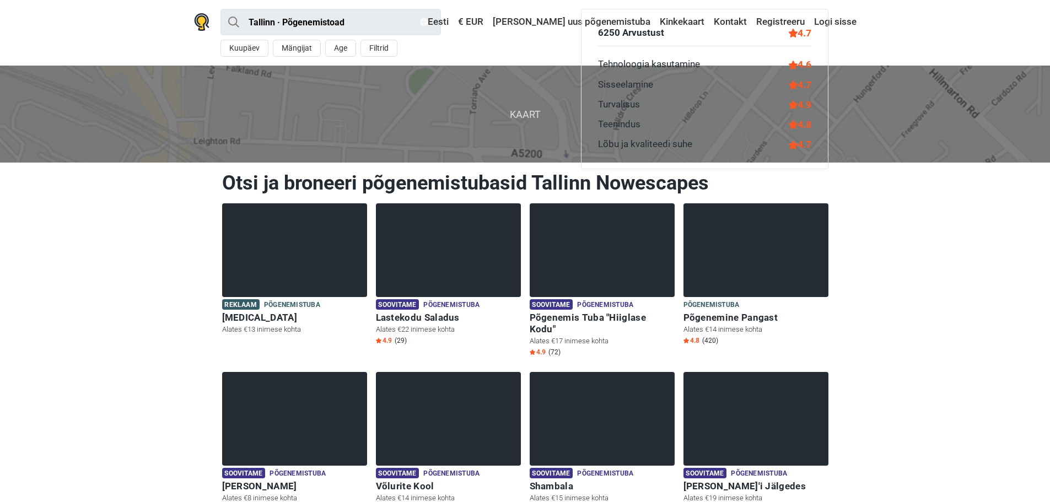
scroll to position [1292, 0]
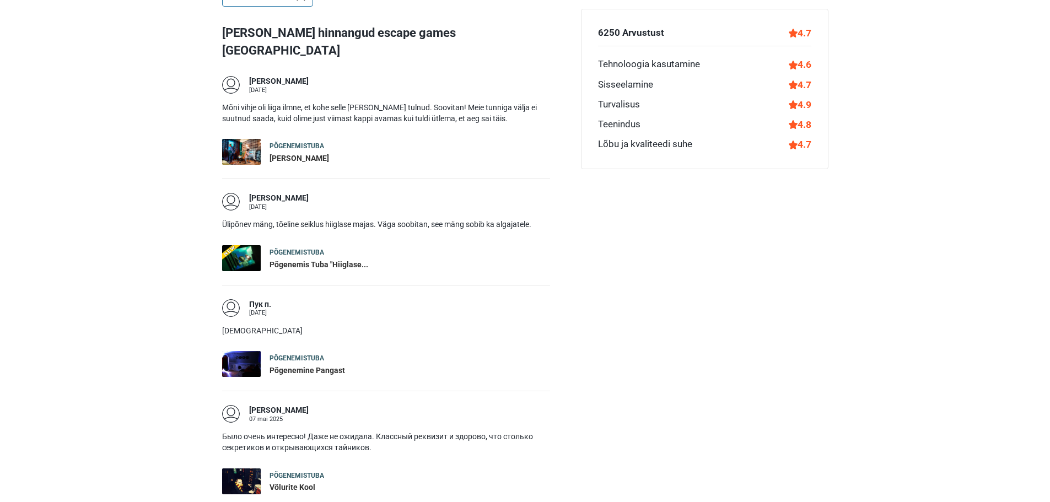
click at [249, 139] on img at bounding box center [241, 152] width 39 height 26
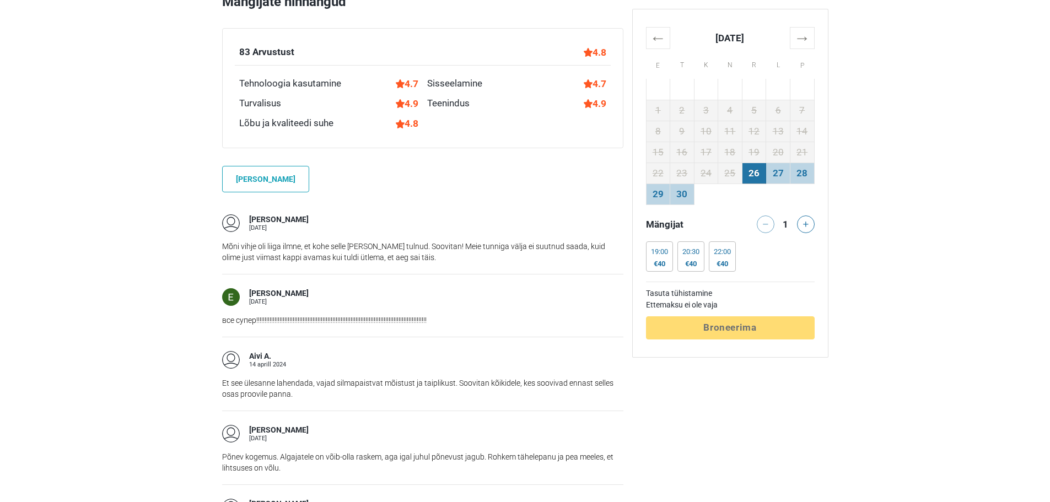
scroll to position [992, 0]
